Goal: Task Accomplishment & Management: Use online tool/utility

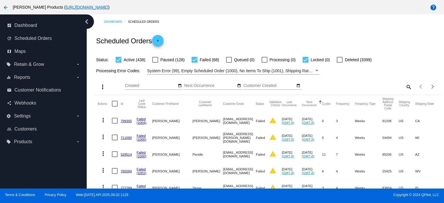
click at [197, 60] on div at bounding box center [195, 60] width 6 height 6
click at [195, 63] on input "Failed (68)" at bounding box center [194, 63] width 0 height 0
checkbox input "false"
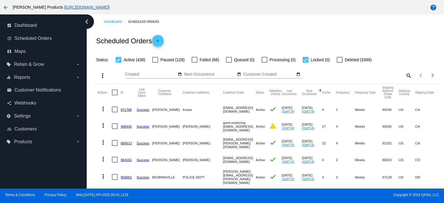
click at [125, 110] on link "971786" at bounding box center [126, 110] width 11 height 4
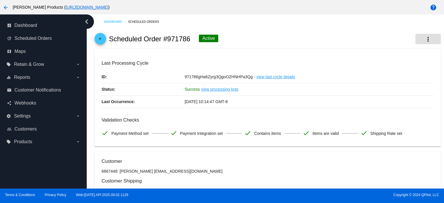
click at [425, 40] on mat-icon "more_vert" at bounding box center [428, 39] width 7 height 7
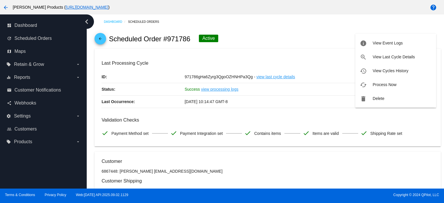
click at [385, 87] on span "Process Now" at bounding box center [385, 84] width 24 height 5
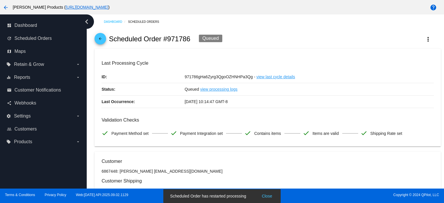
click at [101, 38] on mat-icon "arrow_back" at bounding box center [100, 40] width 7 height 7
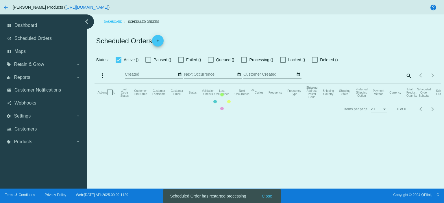
checkbox input "true"
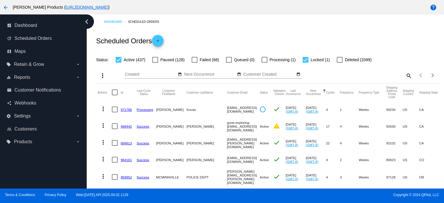
click at [123, 127] on link "468442" at bounding box center [126, 127] width 11 height 4
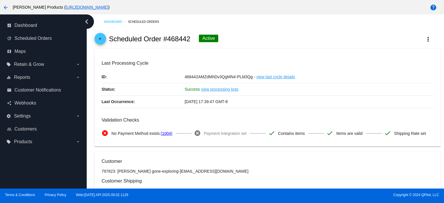
click at [101, 39] on mat-icon "arrow_back" at bounding box center [100, 40] width 7 height 7
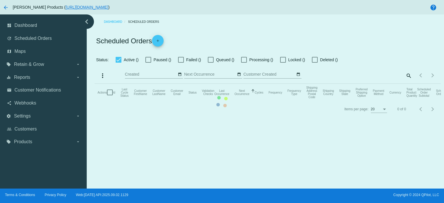
checkbox input "true"
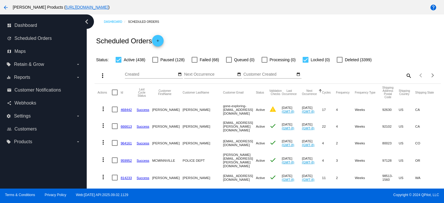
click at [123, 128] on link "666613" at bounding box center [126, 127] width 11 height 4
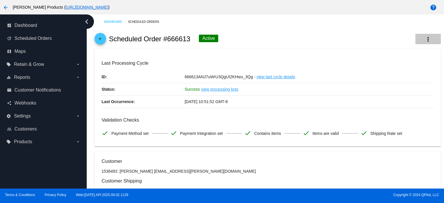
click at [425, 39] on mat-icon "more_vert" at bounding box center [428, 39] width 7 height 7
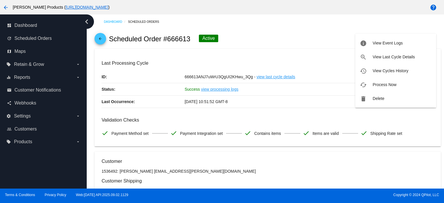
click at [404, 83] on button "cached Process Now" at bounding box center [396, 85] width 81 height 14
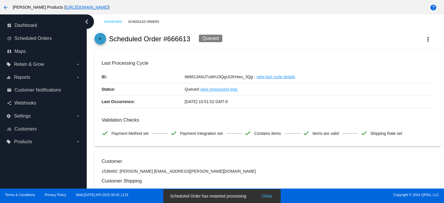
click at [100, 37] on mat-icon "arrow_back" at bounding box center [100, 40] width 7 height 7
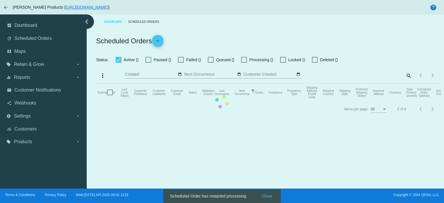
checkbox input "true"
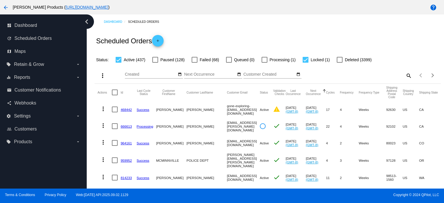
click at [126, 143] on link "964161" at bounding box center [126, 143] width 11 height 4
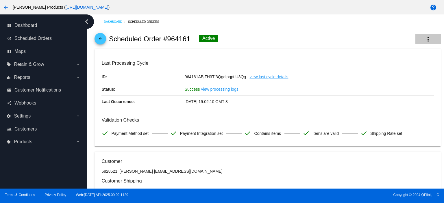
click at [429, 39] on button "more_vert" at bounding box center [428, 39] width 25 height 10
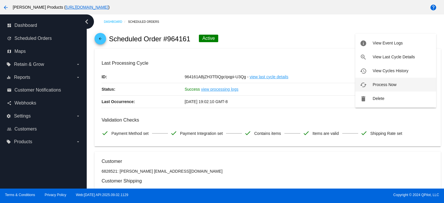
click at [388, 82] on span "Process Now" at bounding box center [385, 84] width 24 height 5
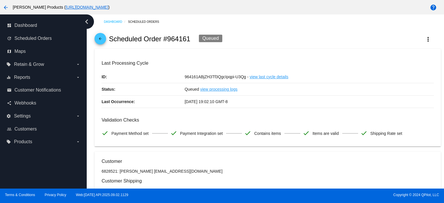
click at [100, 40] on mat-icon "arrow_back" at bounding box center [100, 40] width 7 height 7
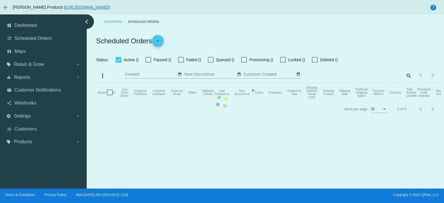
checkbox input "true"
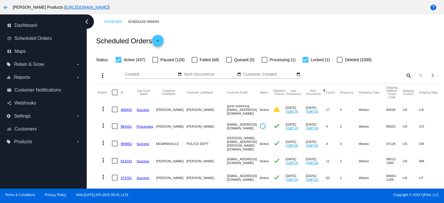
click at [124, 143] on link "959952" at bounding box center [126, 144] width 11 height 4
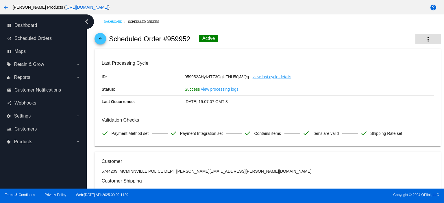
click at [425, 39] on mat-icon "more_vert" at bounding box center [428, 39] width 7 height 7
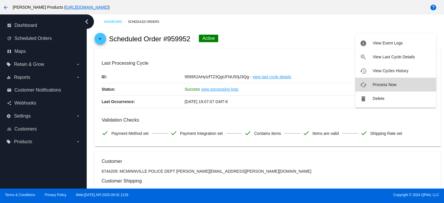
click at [382, 84] on span "Process Now" at bounding box center [385, 84] width 24 height 5
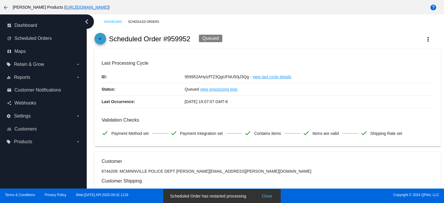
click at [102, 38] on mat-icon "arrow_back" at bounding box center [100, 40] width 7 height 7
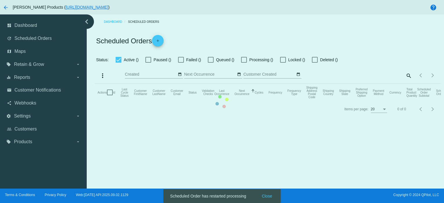
checkbox input "true"
